Goal: Transaction & Acquisition: Purchase product/service

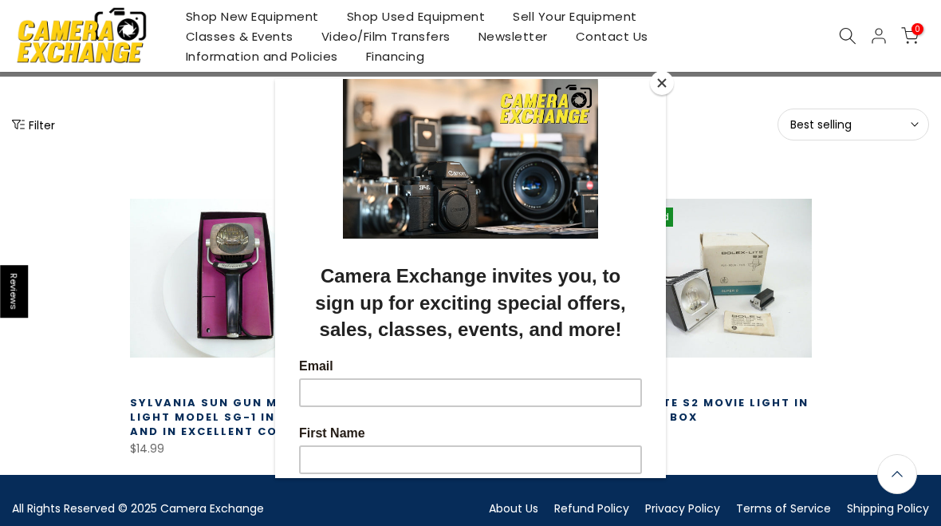
scroll to position [187, 0]
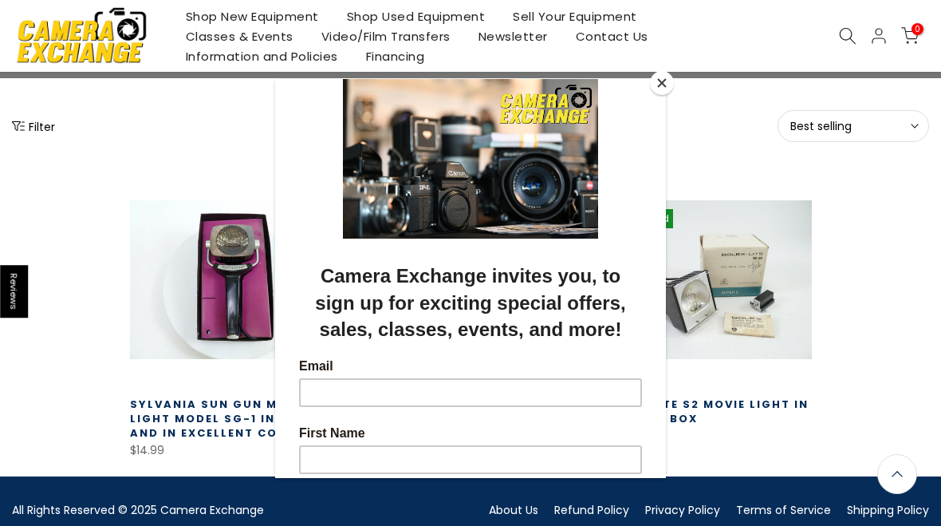
click at [128, 415] on div at bounding box center [470, 263] width 941 height 526
click at [664, 87] on button "Close" at bounding box center [662, 83] width 24 height 24
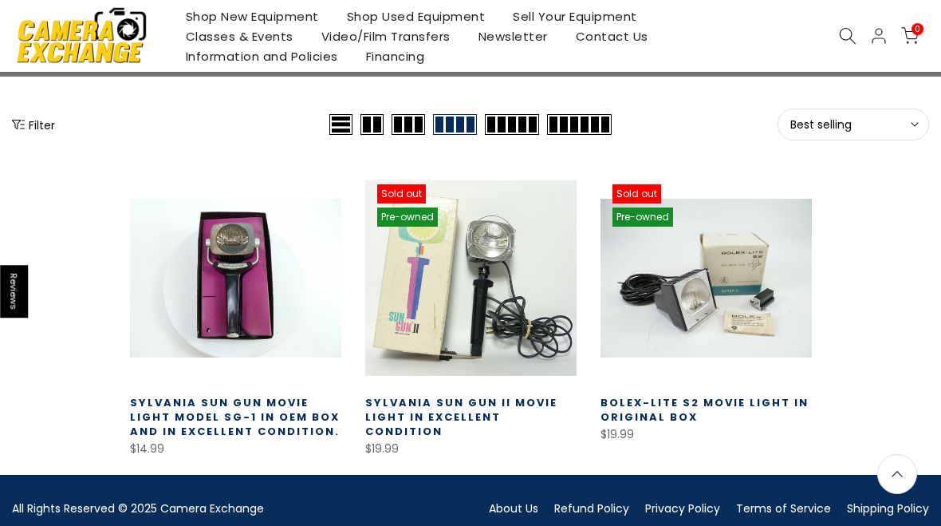
scroll to position [185, 0]
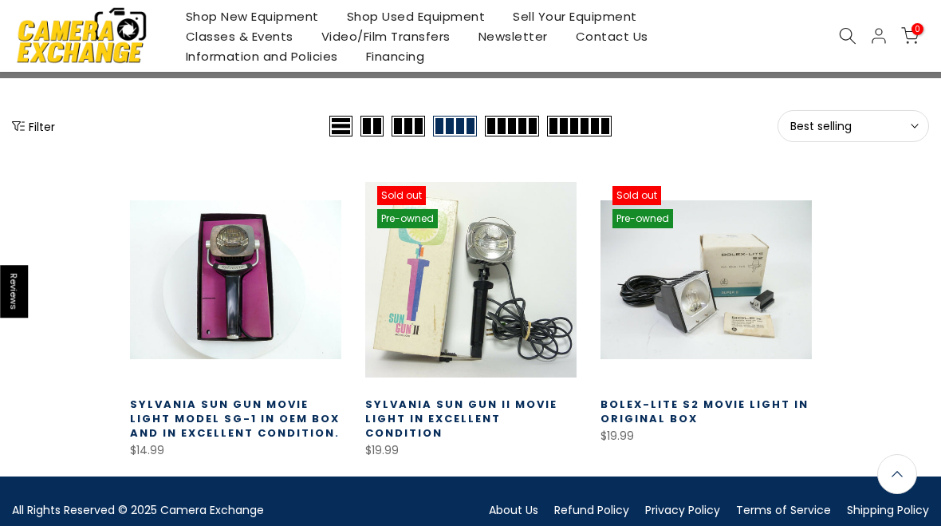
click at [203, 410] on link "Sylvania Sun Gun Movie Light Model SG-1 in OEM Box and in Excellent Condition." at bounding box center [235, 418] width 210 height 44
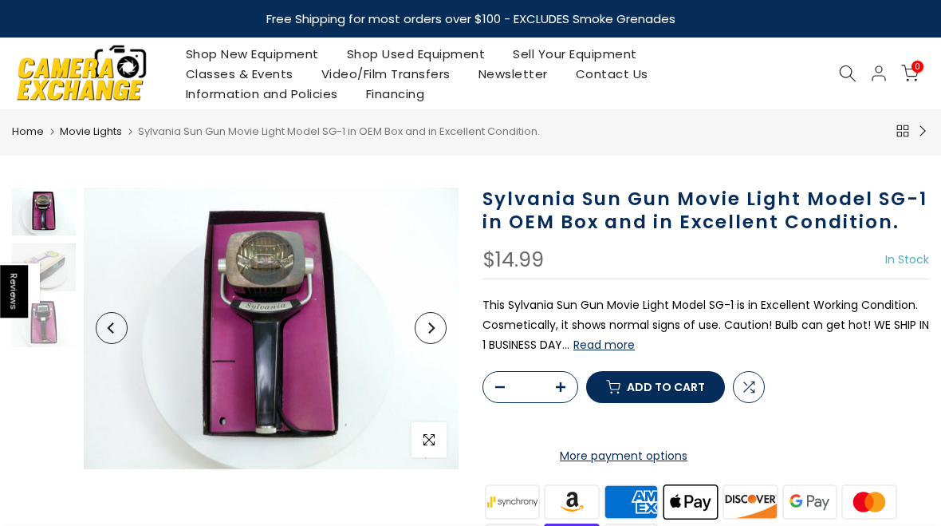
click at [616, 345] on button "Read more" at bounding box center [604, 344] width 61 height 14
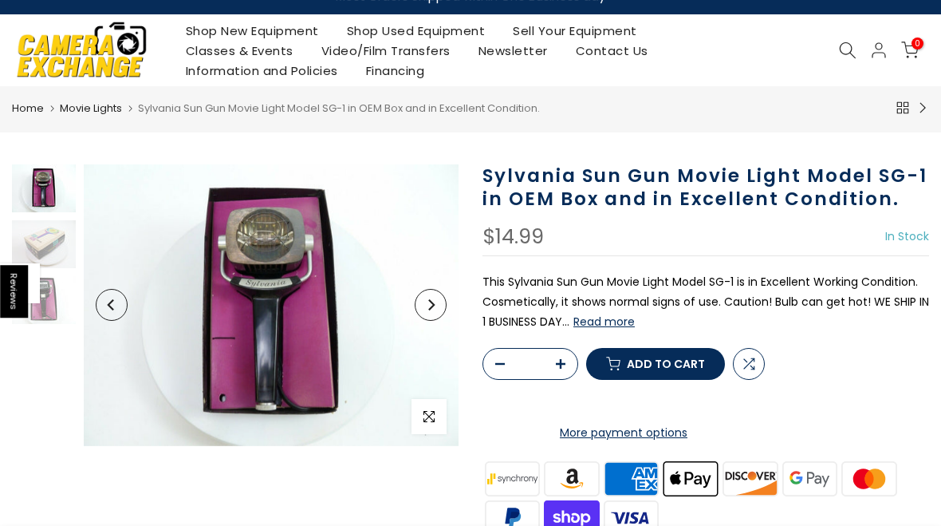
scroll to position [22, 0]
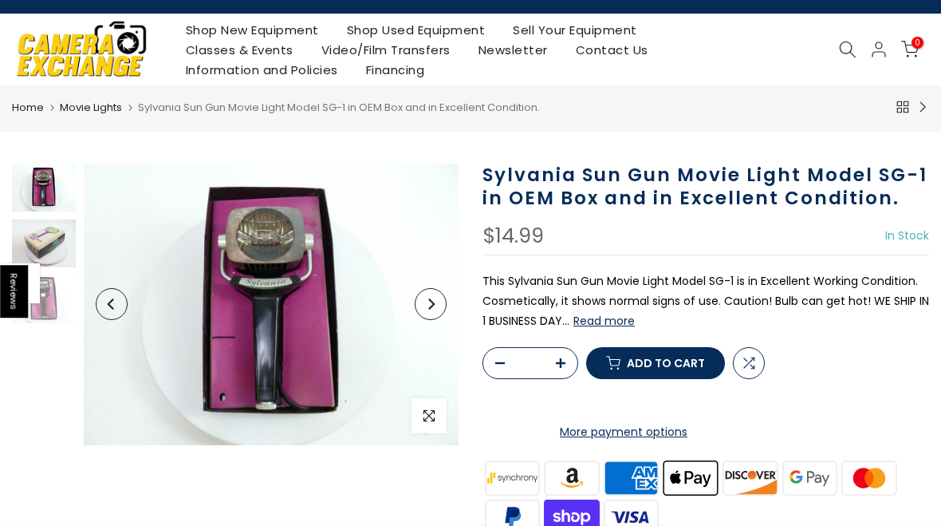
click at [57, 231] on img at bounding box center [44, 243] width 64 height 48
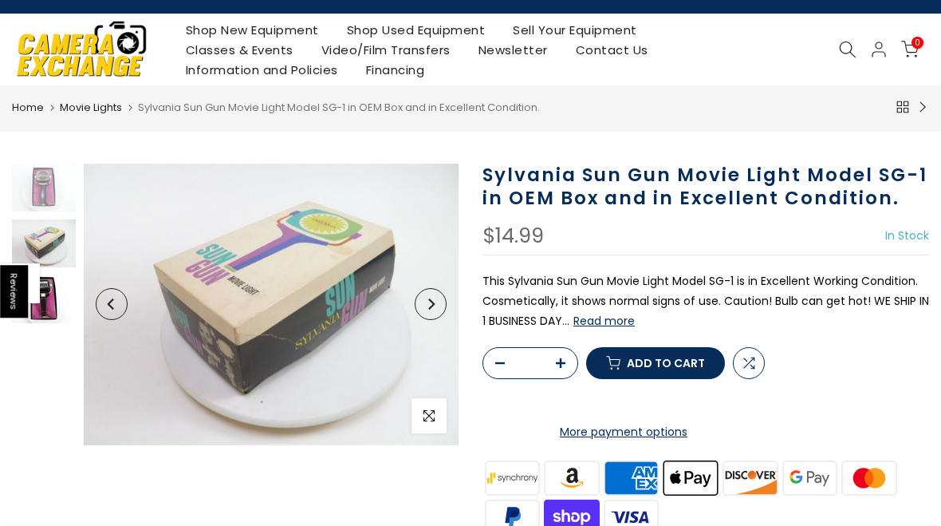
click at [65, 298] on img at bounding box center [44, 299] width 64 height 48
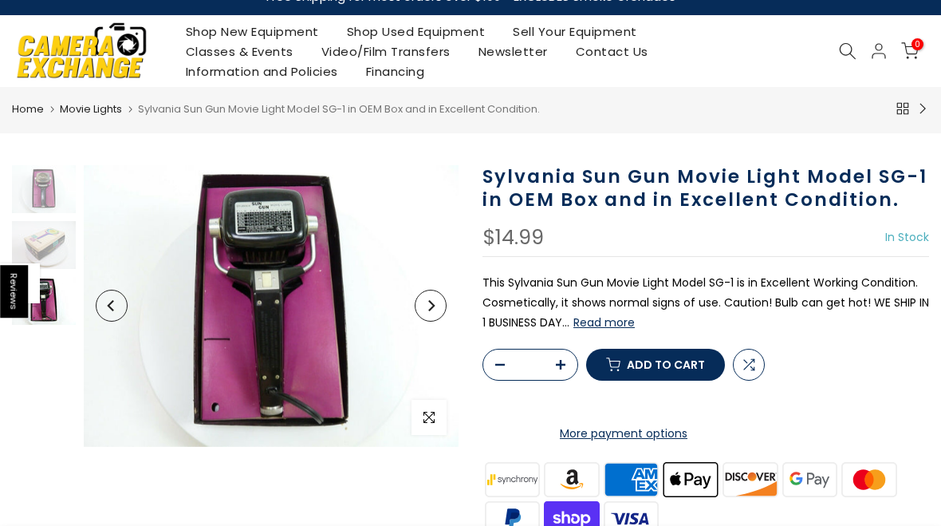
click at [278, 261] on img at bounding box center [271, 306] width 375 height 282
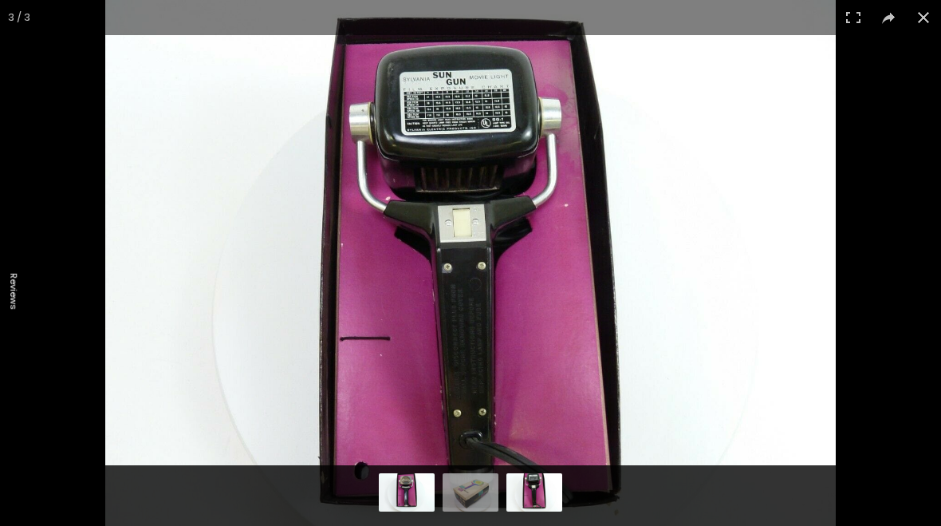
click at [421, 484] on img at bounding box center [407, 490] width 56 height 42
